Goal: Complete application form

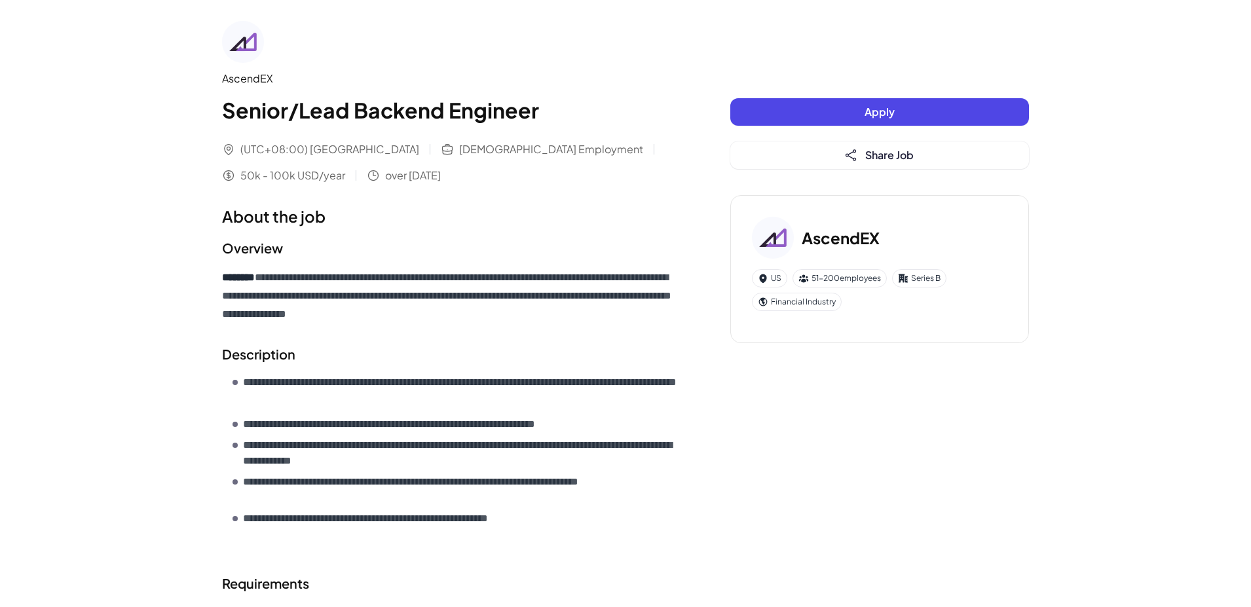
click at [815, 105] on button "Apply" at bounding box center [880, 112] width 299 height 28
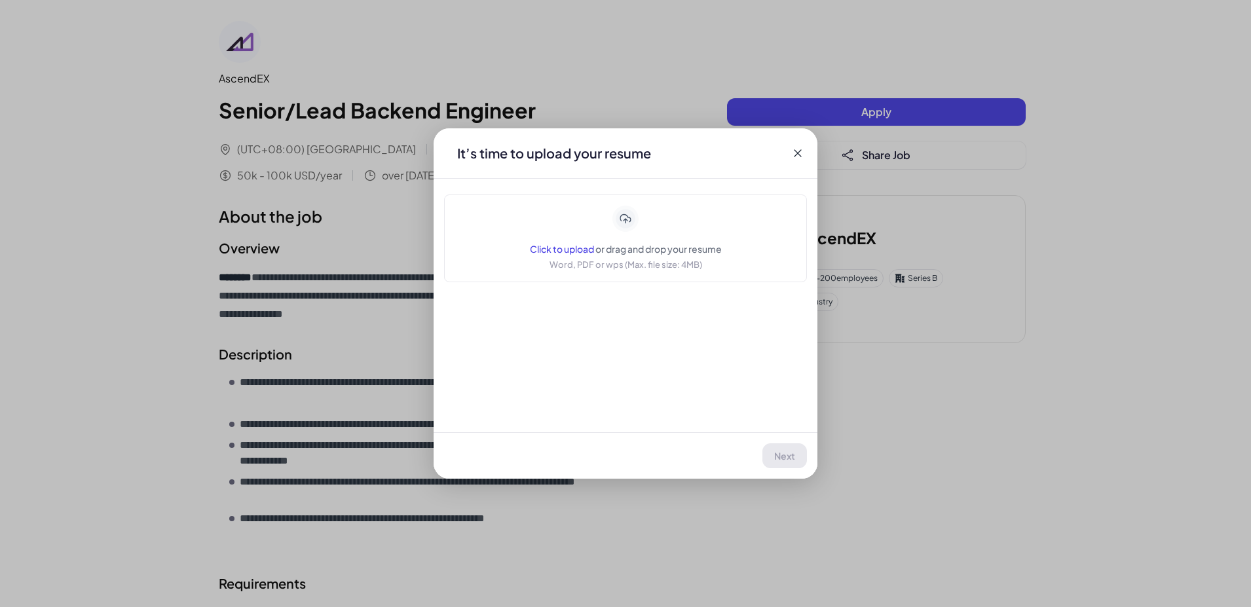
click at [662, 285] on div "It’s time to upload your resume Click to upload or drag and drop your resume Wo…" at bounding box center [626, 303] width 384 height 351
click at [579, 243] on span "Click to upload" at bounding box center [562, 249] width 64 height 12
click at [782, 460] on span "Next" at bounding box center [785, 456] width 21 height 12
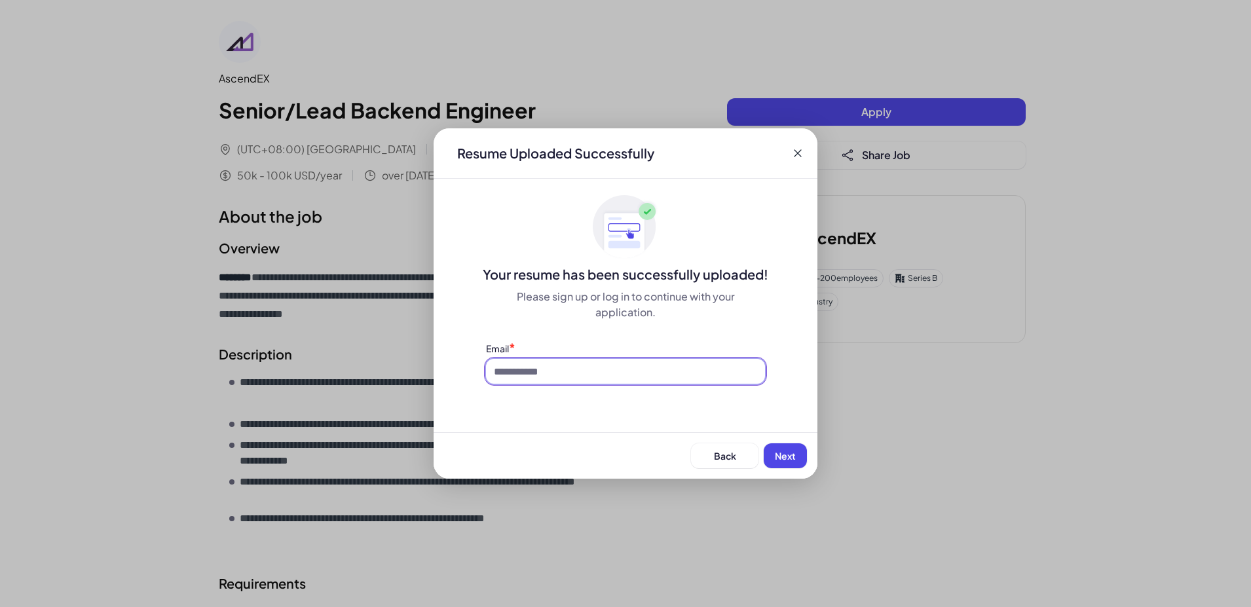
click at [715, 380] on input at bounding box center [625, 371] width 279 height 25
type input "**********"
click at [784, 453] on span "Next" at bounding box center [785, 456] width 21 height 12
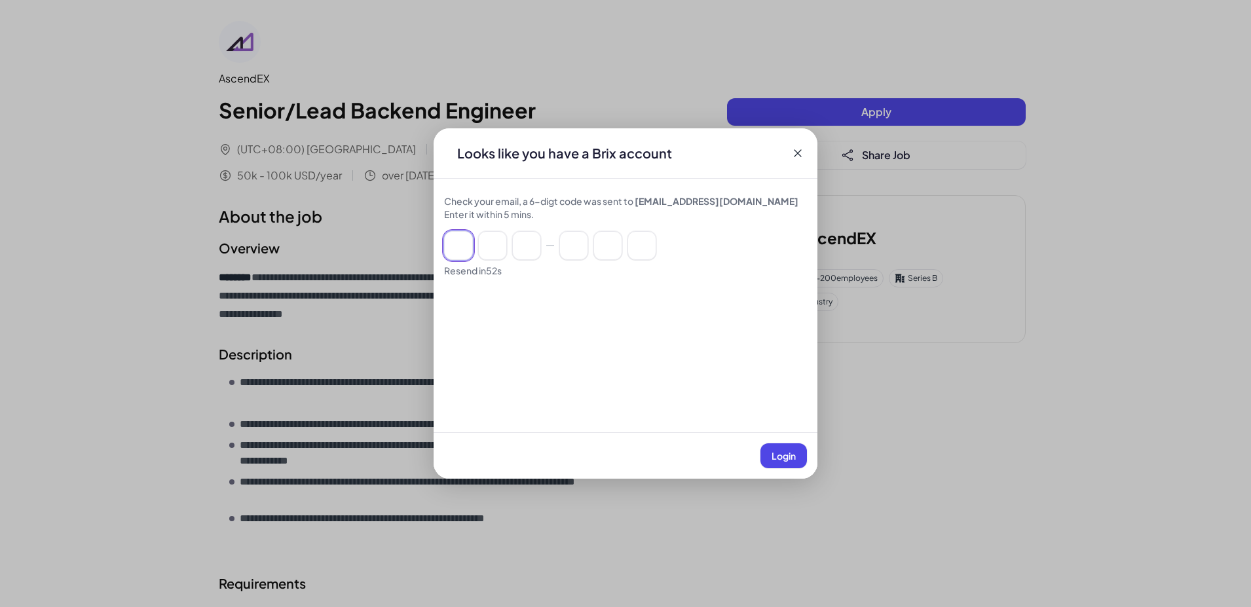
paste input "******"
type input "*"
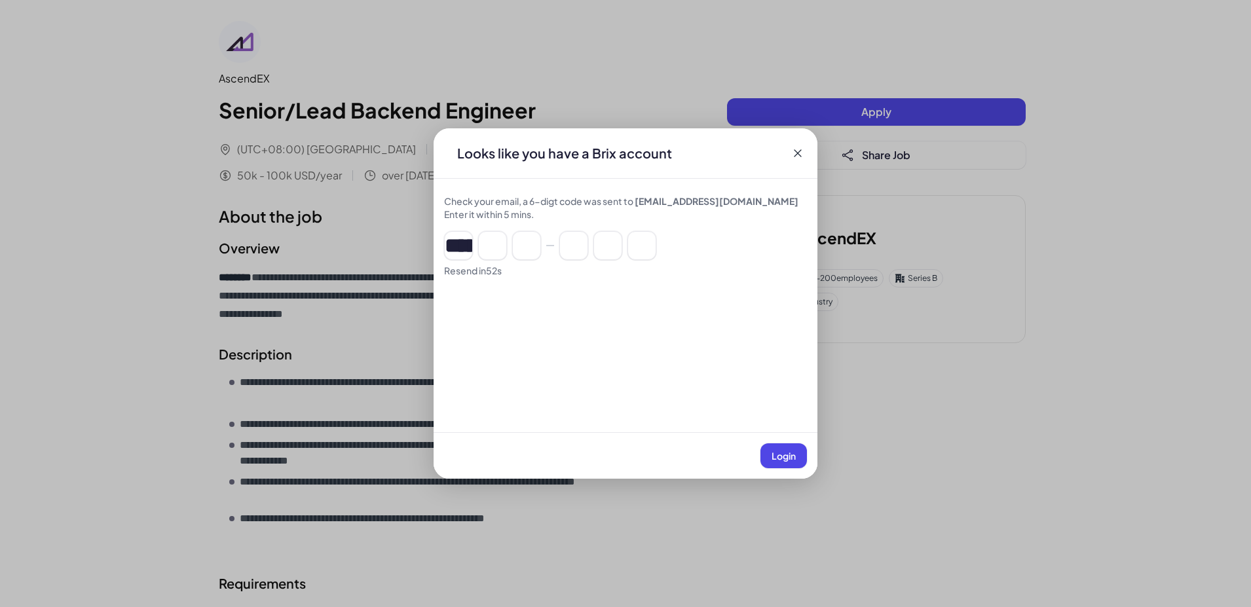
type input "*"
click at [451, 251] on input "*" at bounding box center [458, 245] width 29 height 29
click at [776, 459] on span "Login" at bounding box center [784, 456] width 24 height 12
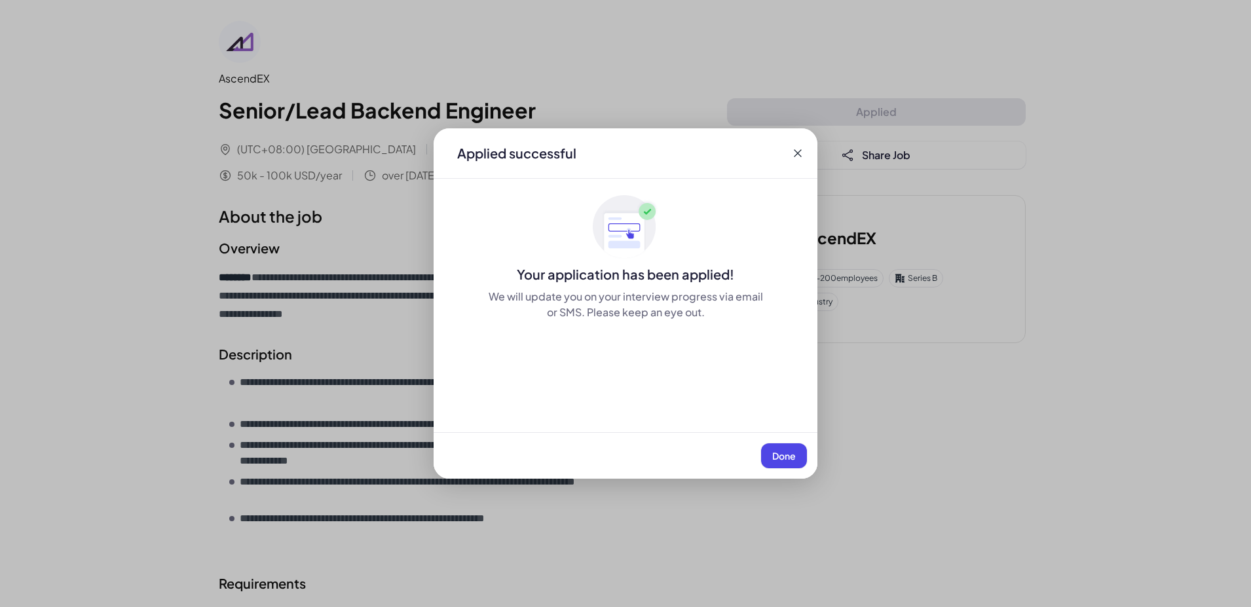
click at [776, 459] on span "Done" at bounding box center [784, 456] width 24 height 12
